Goal: Information Seeking & Learning: Learn about a topic

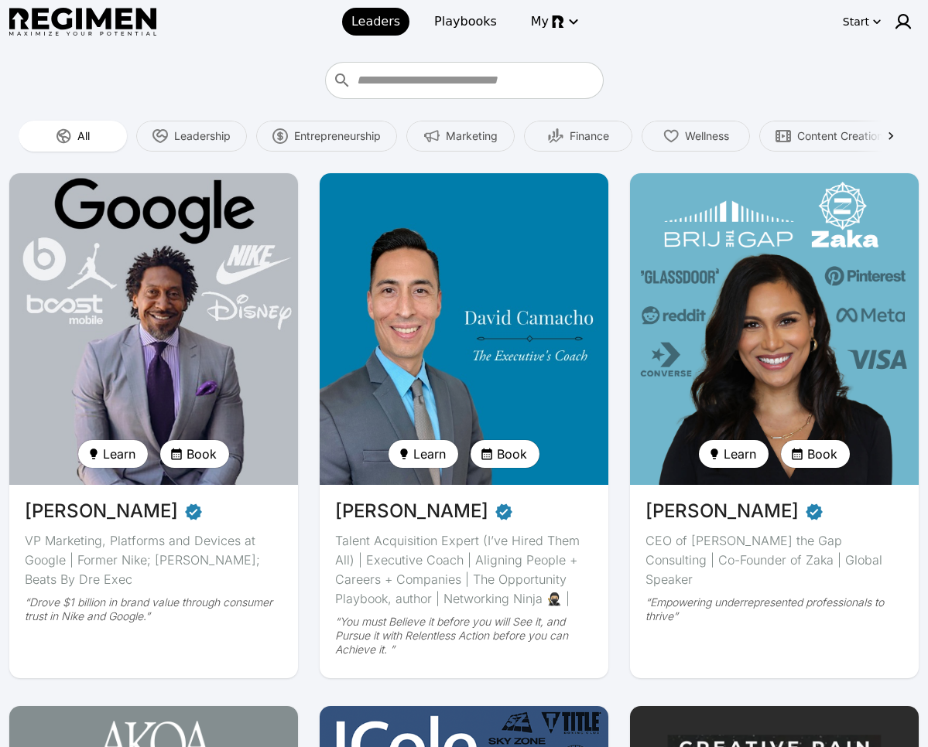
click at [160, 313] on img at bounding box center [153, 329] width 297 height 321
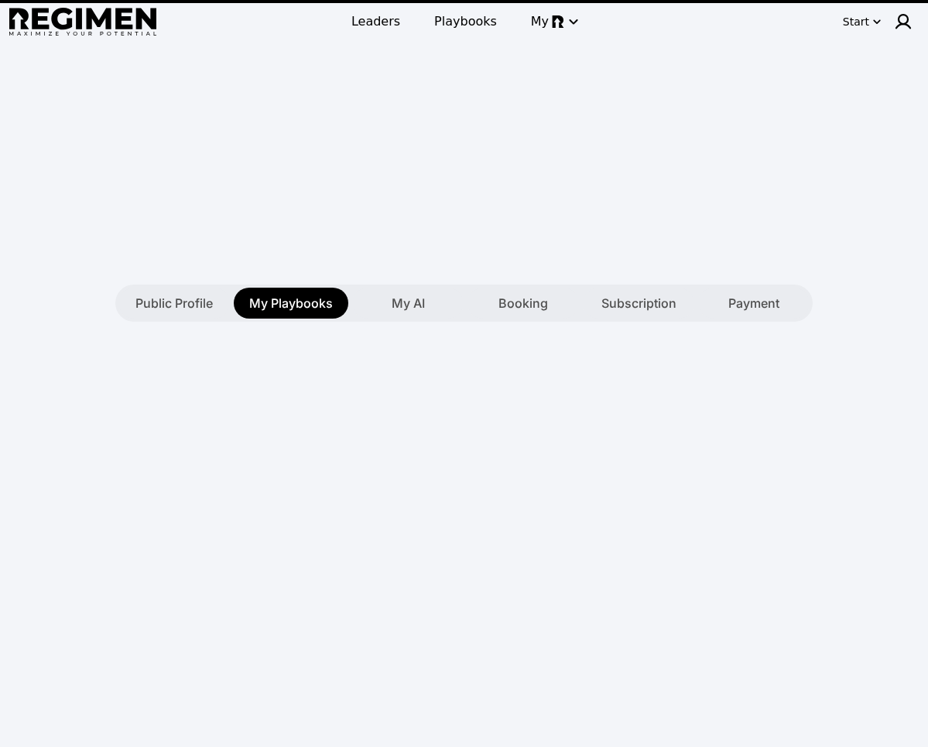
type textarea "**********"
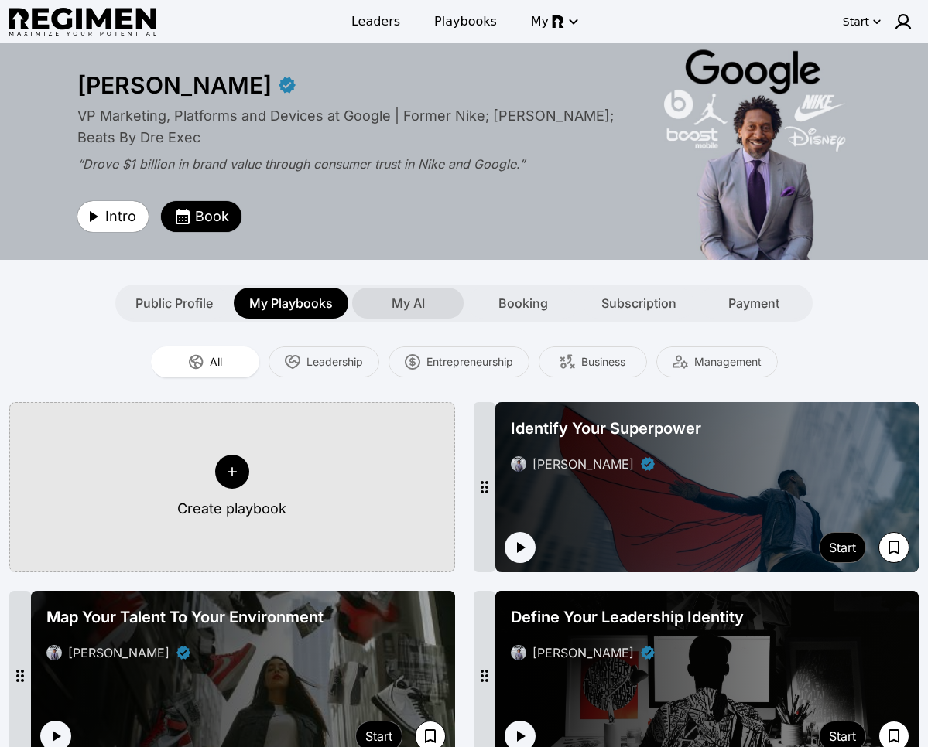
click at [412, 303] on span "My AI" at bounding box center [408, 303] width 33 height 19
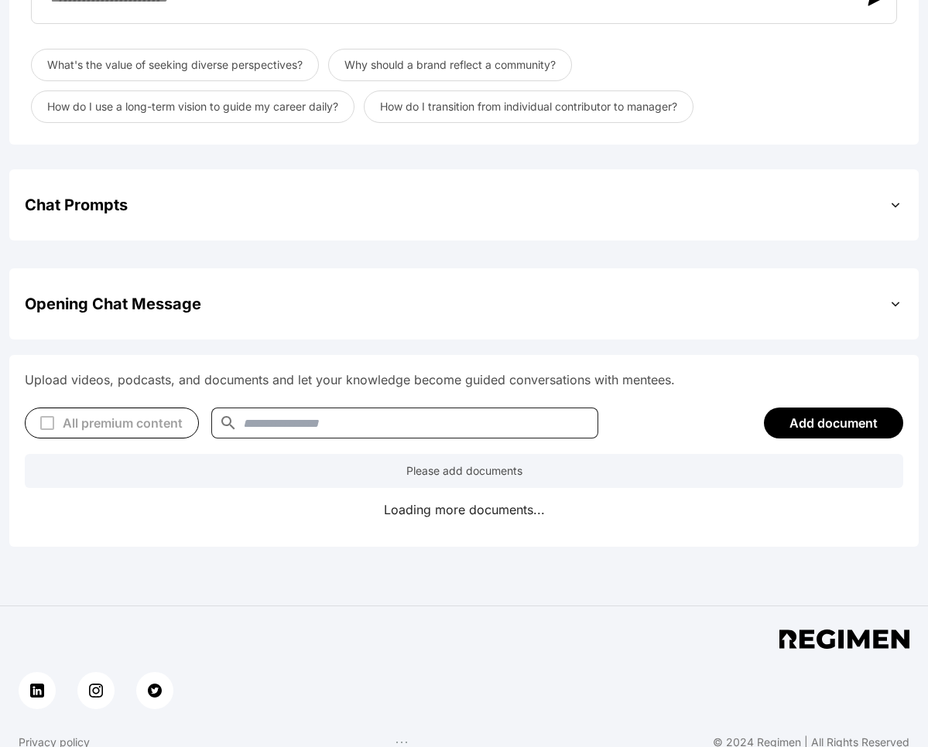
scroll to position [449, 0]
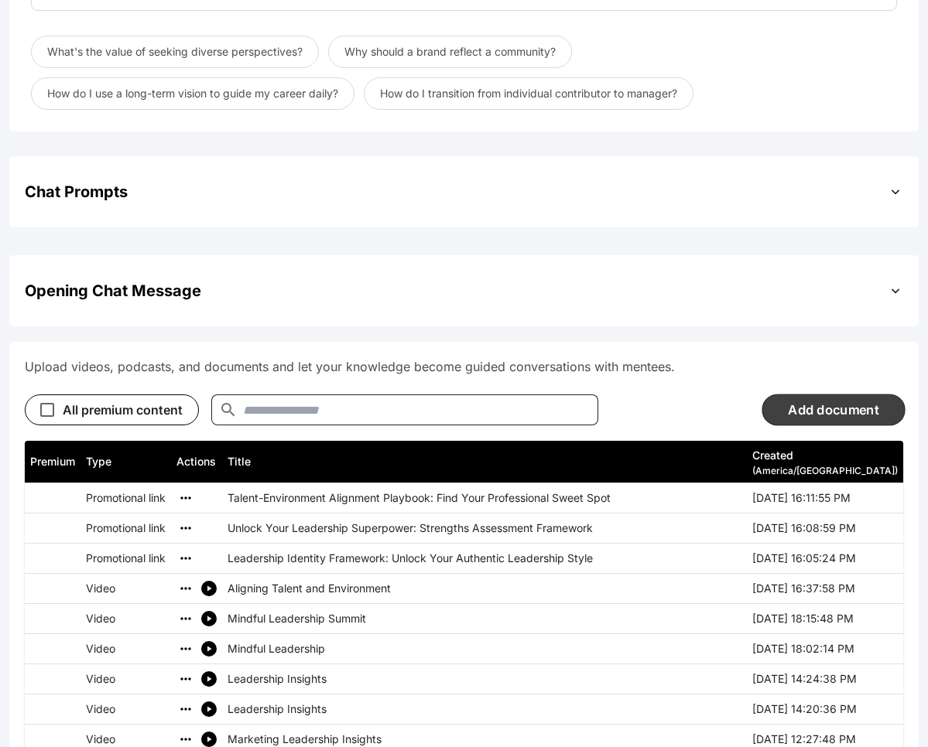
click at [672, 408] on button "Add document" at bounding box center [832, 410] width 143 height 32
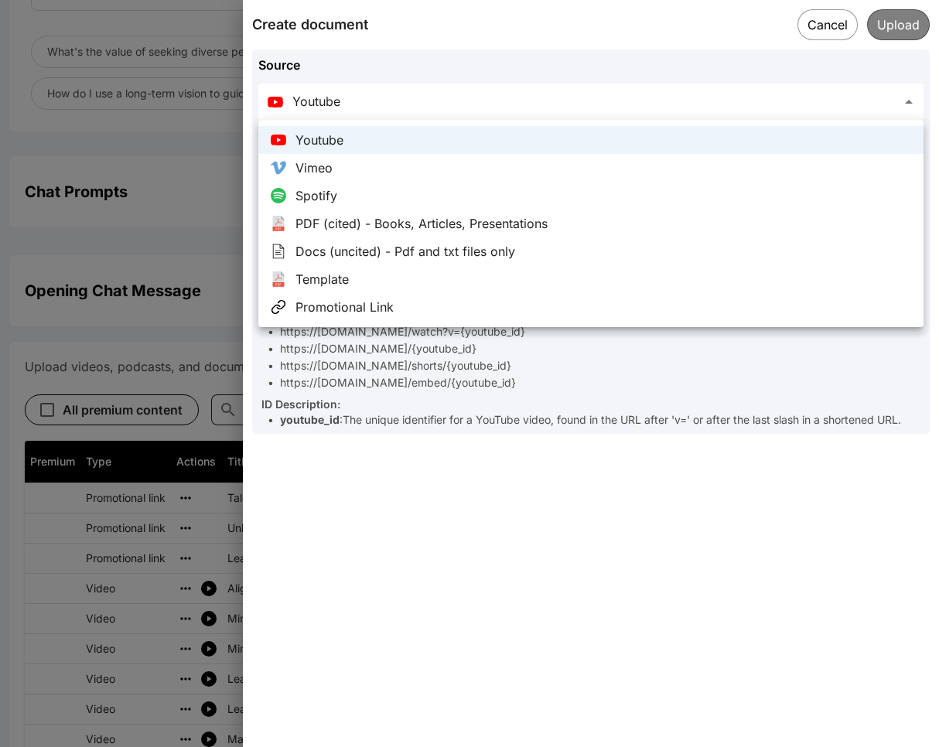
click at [672, 23] on div at bounding box center [469, 373] width 939 height 747
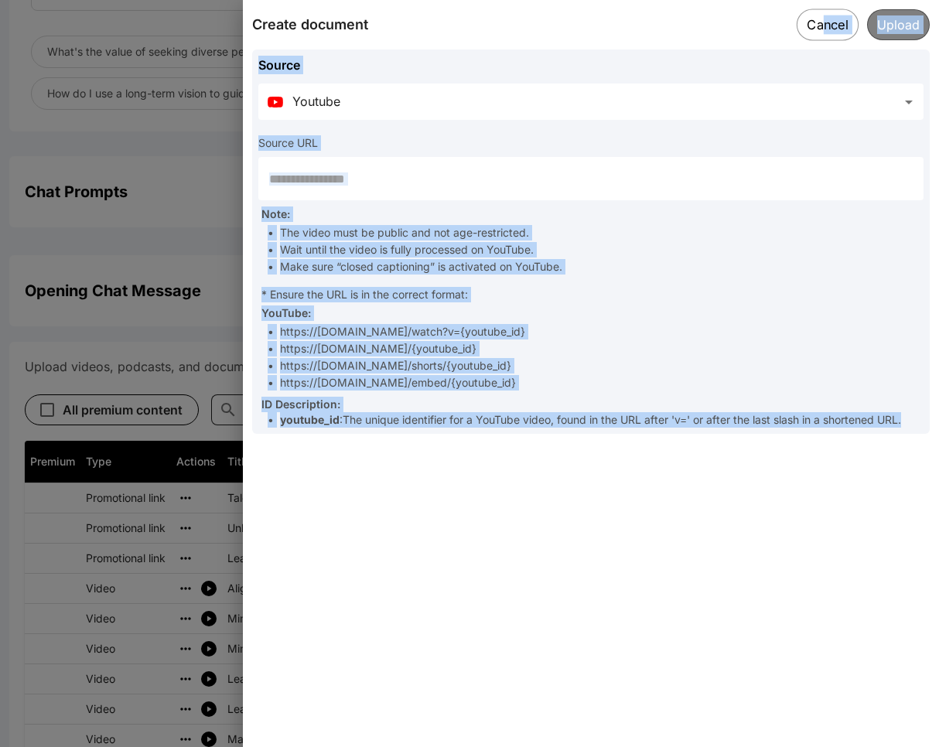
click at [672, 32] on button "Cancel" at bounding box center [828, 25] width 62 height 32
